Goal: Information Seeking & Learning: Find specific page/section

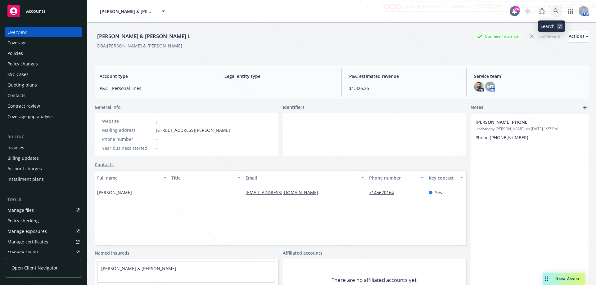
click at [553, 13] on icon at bounding box center [556, 11] width 6 height 6
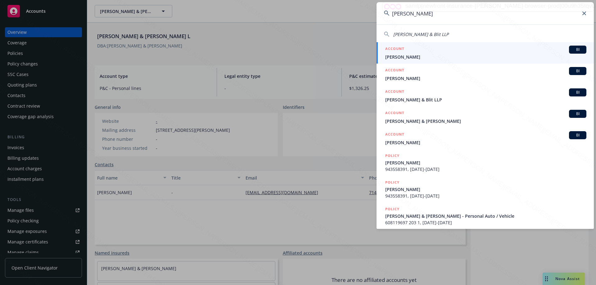
click at [392, 14] on input "[PERSON_NAME]" at bounding box center [484, 13] width 217 height 22
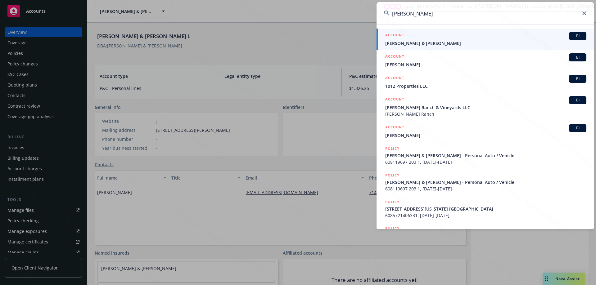
type input "[PERSON_NAME]"
click at [394, 47] on link "ACCOUNT BI [PERSON_NAME] & [PERSON_NAME]" at bounding box center [484, 39] width 217 height 21
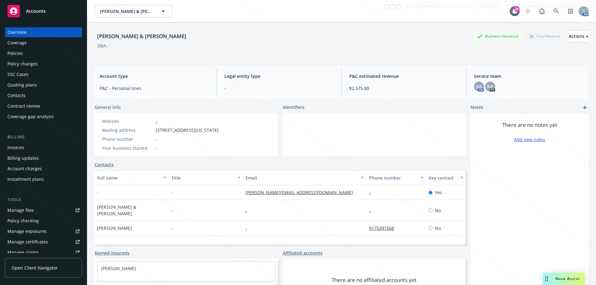
click at [20, 51] on div "Policies" at bounding box center [15, 53] width 16 height 10
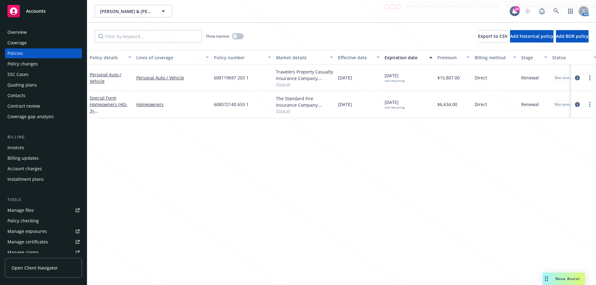
click at [21, 29] on div "Overview" at bounding box center [16, 32] width 19 height 10
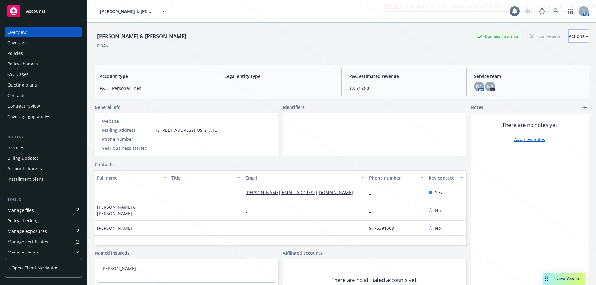
click at [569, 34] on div "Actions" at bounding box center [579, 36] width 20 height 12
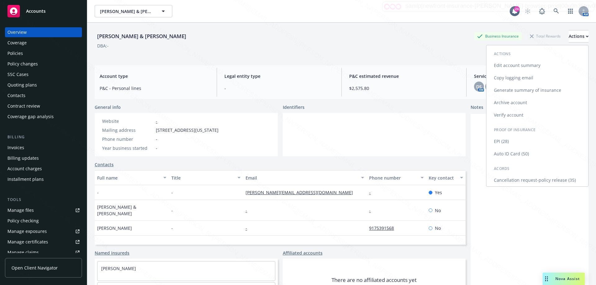
click at [511, 179] on link "Cancellation request-policy release (35)" at bounding box center [537, 180] width 102 height 12
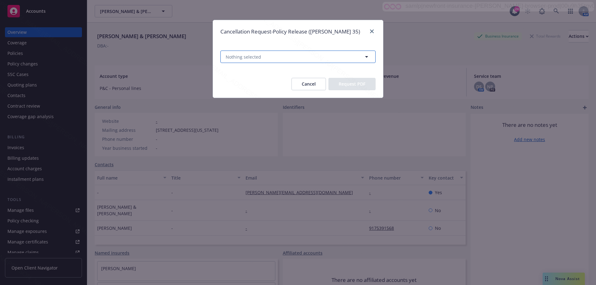
click at [286, 60] on button "Nothing selected" at bounding box center [297, 57] width 155 height 12
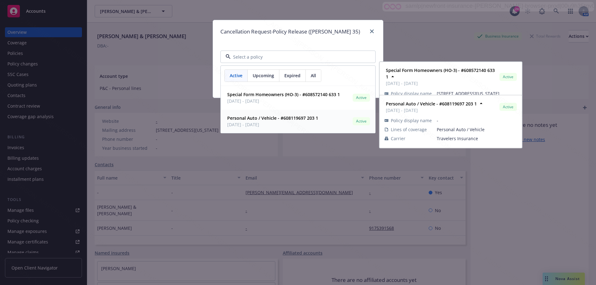
click at [268, 122] on span "[DATE] - [DATE]" at bounding box center [272, 124] width 91 height 7
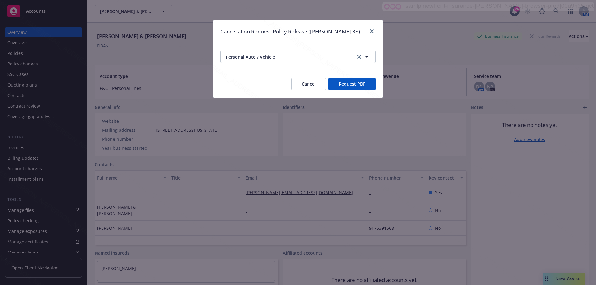
click at [350, 87] on button "Request PDF" at bounding box center [351, 84] width 47 height 12
click at [310, 86] on button "Cancel" at bounding box center [308, 84] width 34 height 12
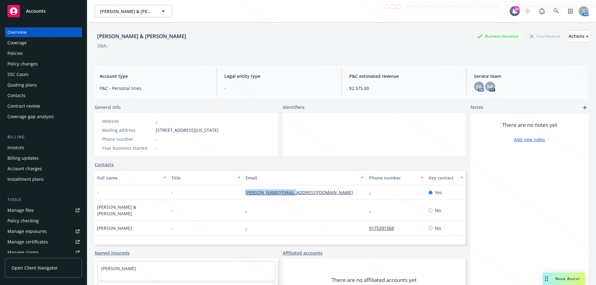
drag, startPoint x: 243, startPoint y: 194, endPoint x: 304, endPoint y: 193, distance: 61.2
click at [304, 193] on div "[PERSON_NAME][EMAIL_ADDRESS][DOMAIN_NAME]" at bounding box center [305, 192] width 124 height 15
copy link "[PERSON_NAME][EMAIL_ADDRESS][DOMAIN_NAME]"
click at [19, 51] on div "Policies" at bounding box center [15, 53] width 16 height 10
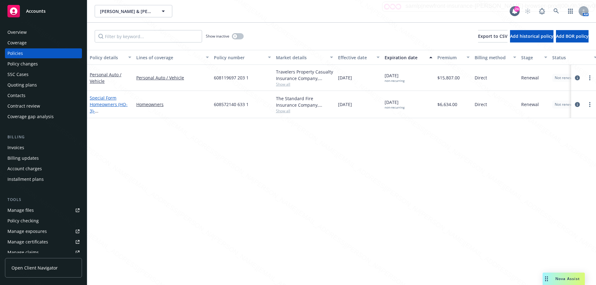
click at [100, 108] on span "- [STREET_ADDRESS][US_STATE] [GEOGRAPHIC_DATA]" at bounding box center [109, 124] width 39 height 32
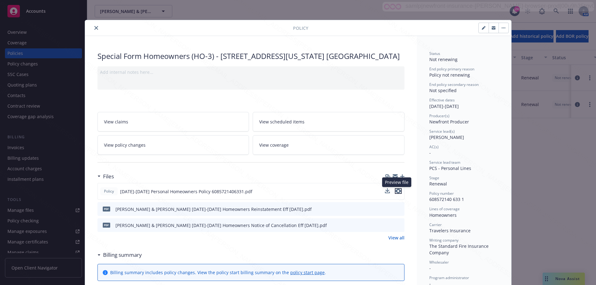
click at [397, 190] on icon "preview file" at bounding box center [398, 191] width 6 height 4
